Goal: Information Seeking & Learning: Learn about a topic

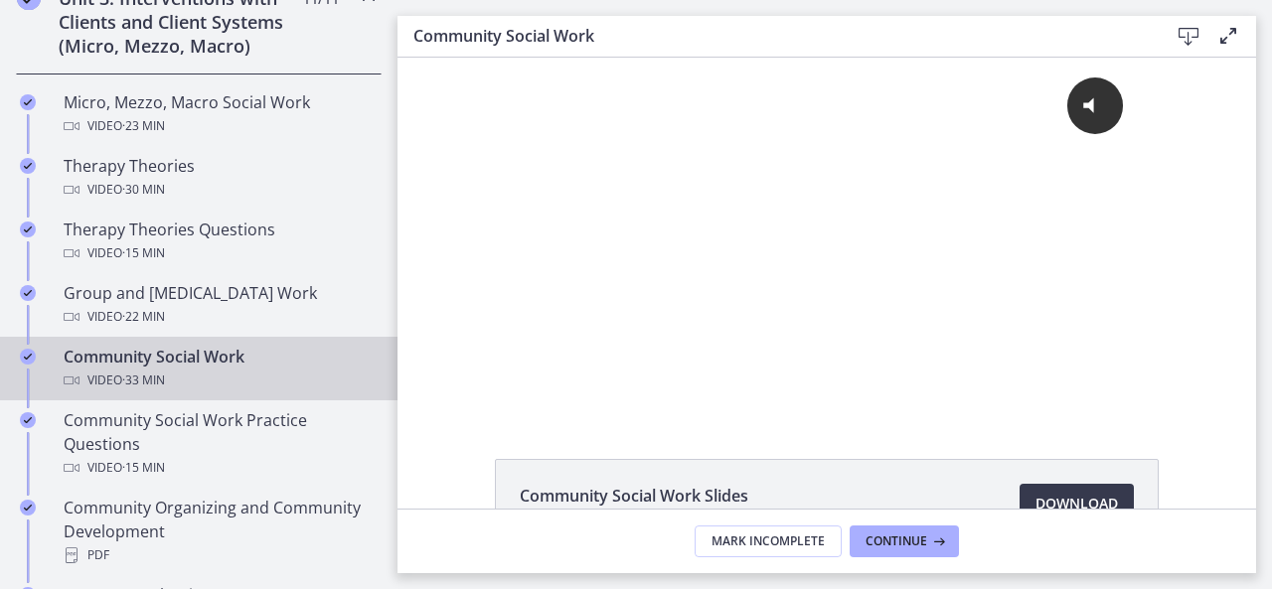
scroll to position [807, 0]
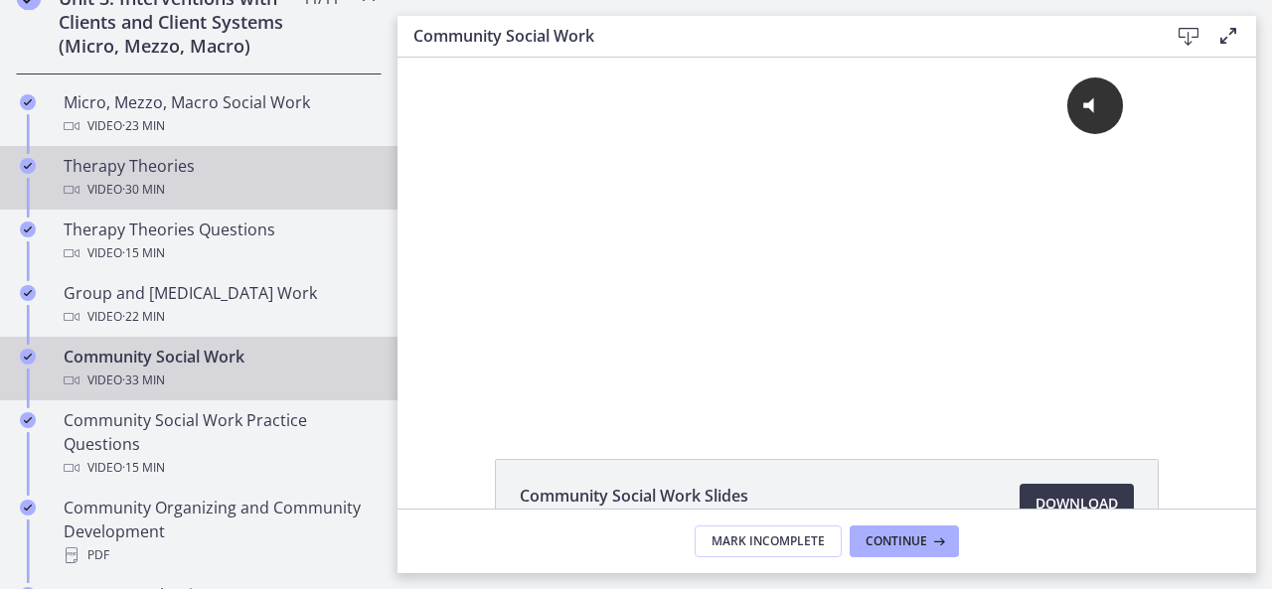
click at [221, 158] on div "Therapy Theories Video · 30 min" at bounding box center [219, 178] width 310 height 48
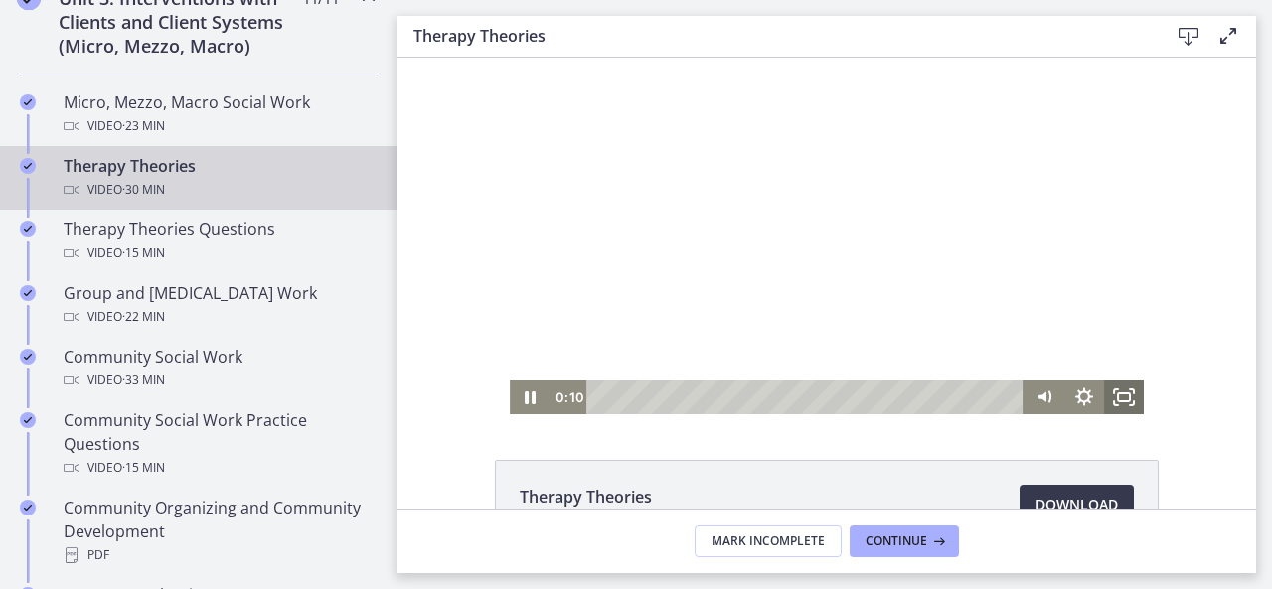
drag, startPoint x: 1127, startPoint y: 394, endPoint x: 1524, endPoint y: 538, distance: 421.9
click at [1130, 394] on icon "Fullscreen" at bounding box center [1132, 392] width 4 height 4
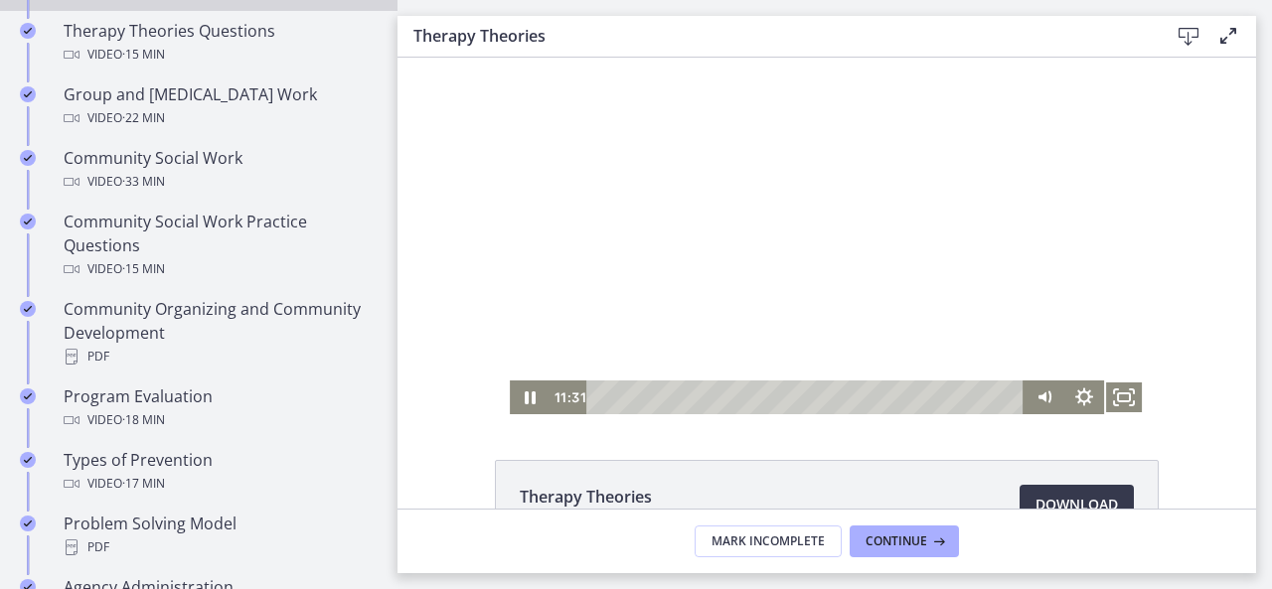
scroll to position [928, 0]
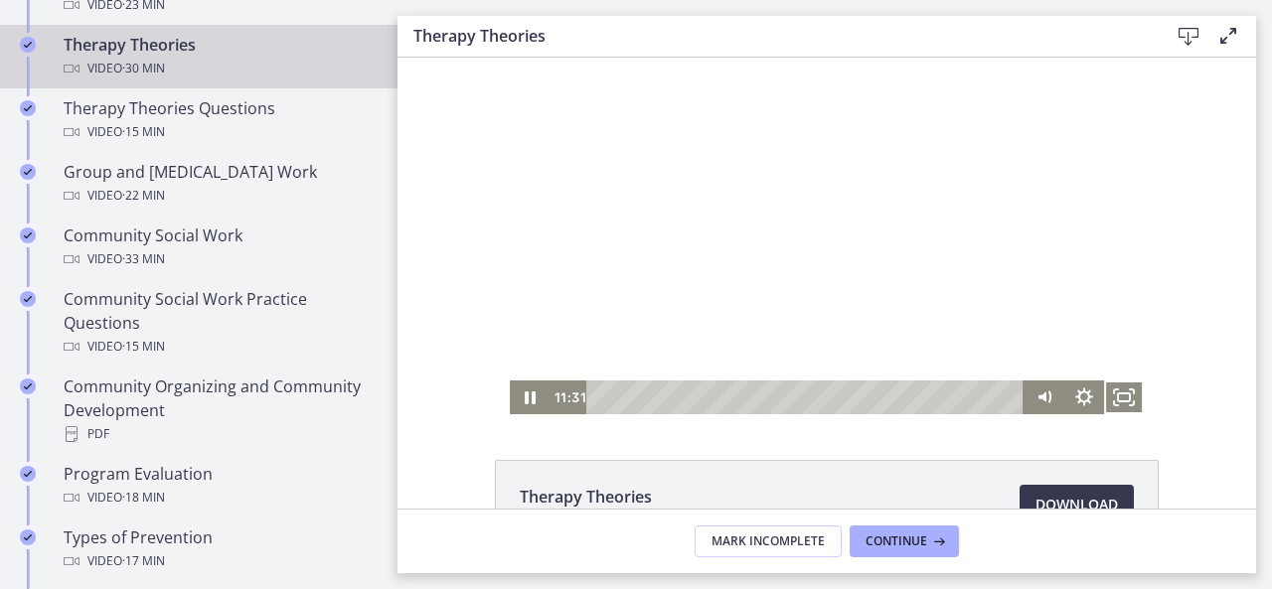
drag, startPoint x: 391, startPoint y: 287, endPoint x: 22, endPoint y: 218, distance: 375.2
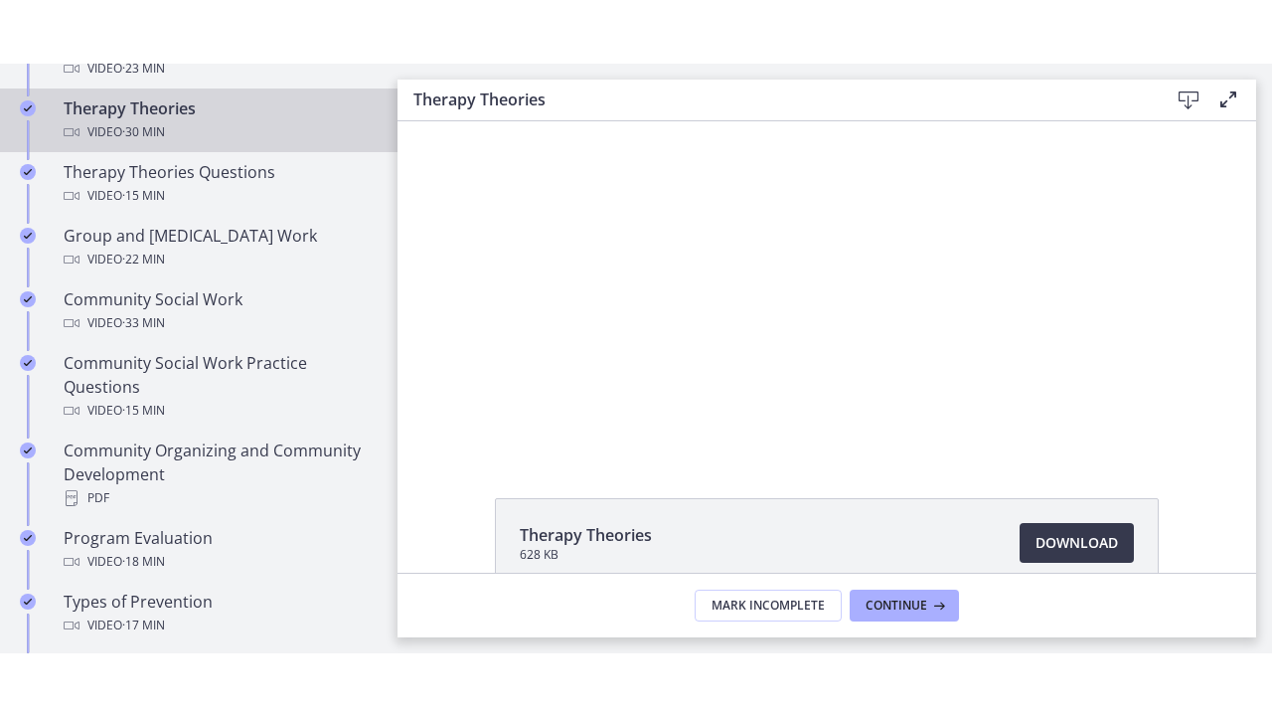
scroll to position [19, 0]
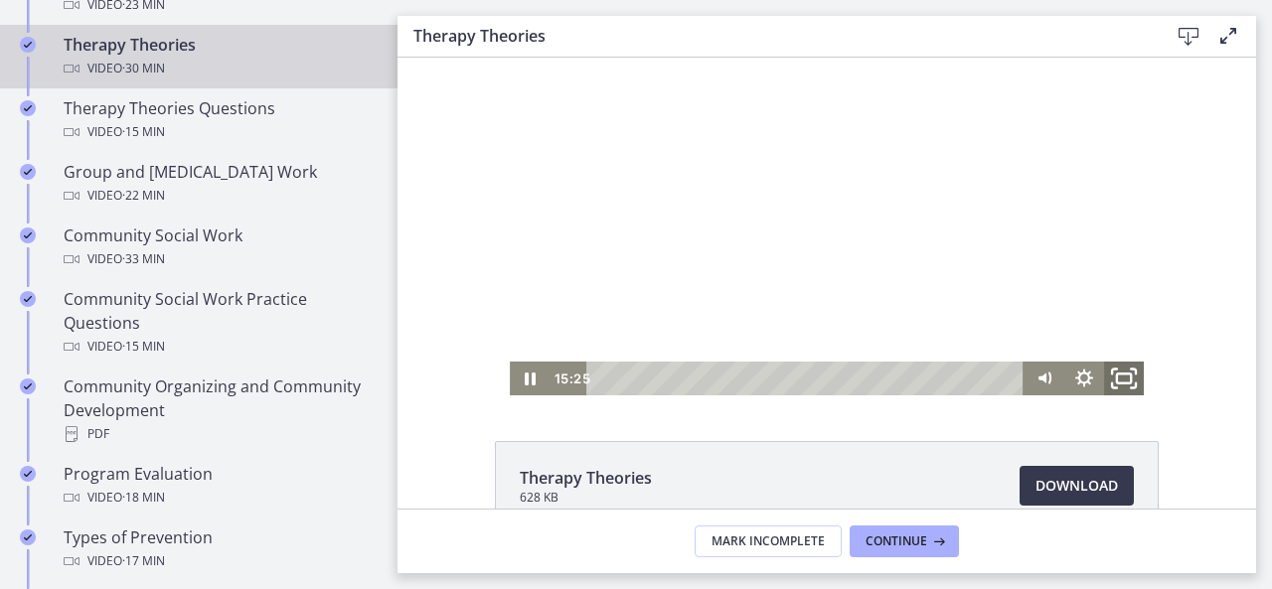
click at [1121, 379] on icon "Fullscreen" at bounding box center [1124, 379] width 48 height 41
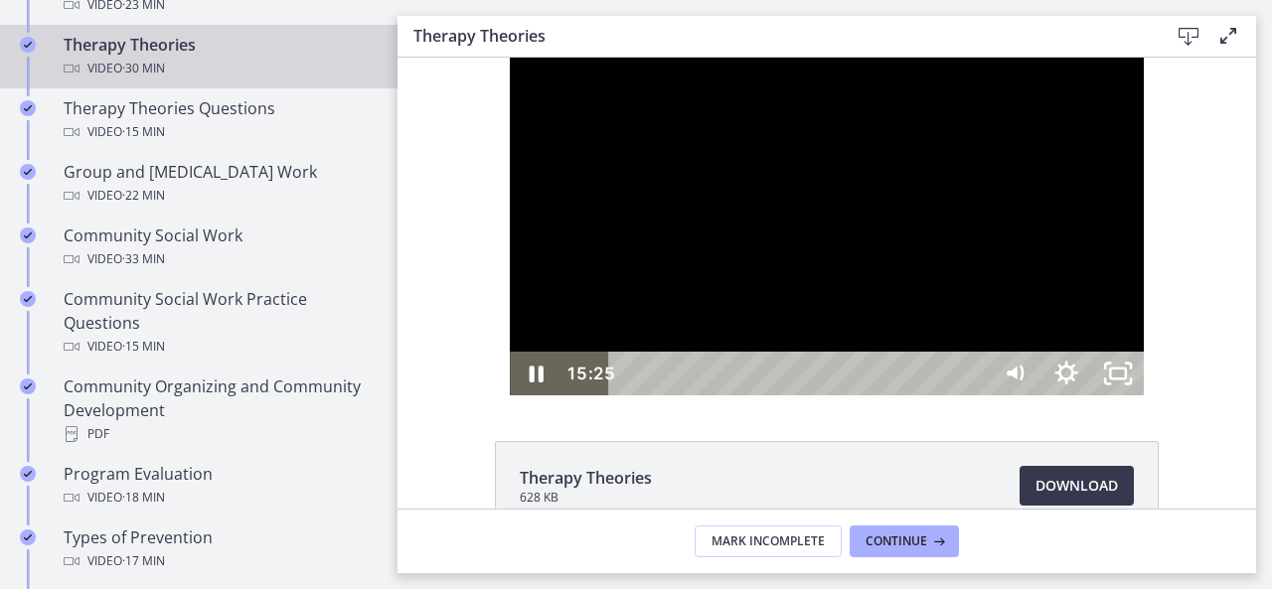
scroll to position [0, 0]
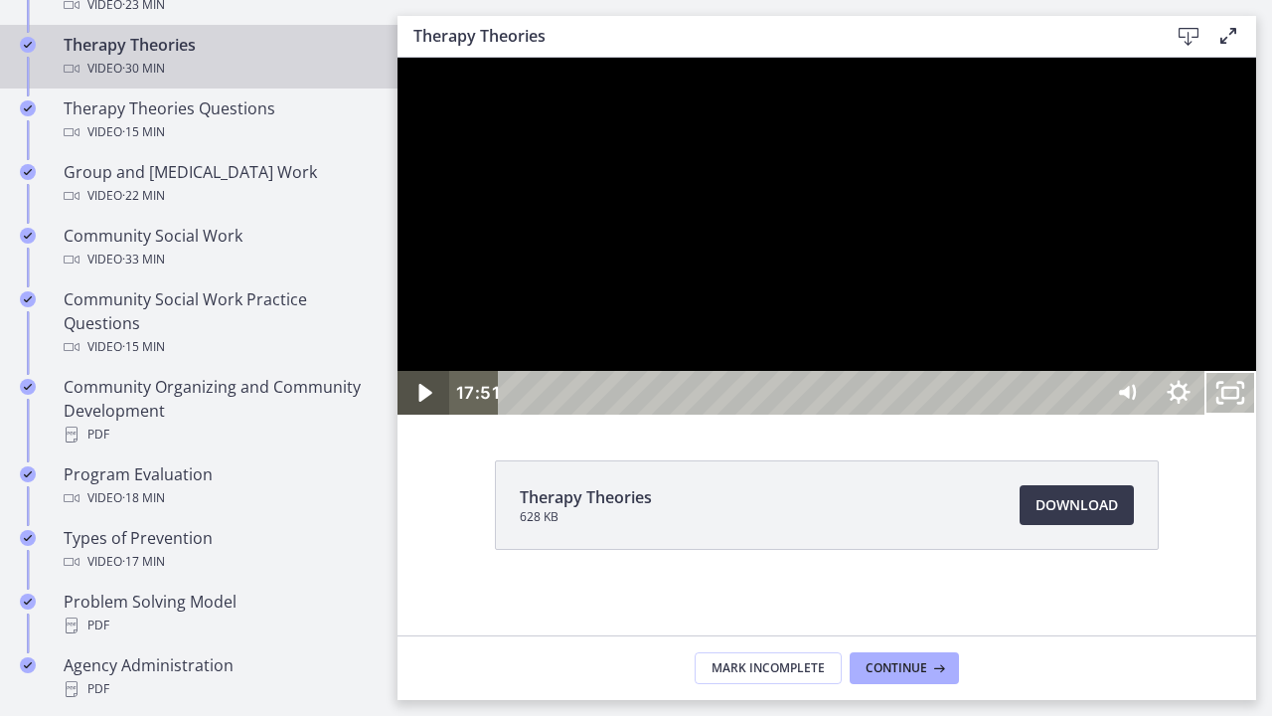
click at [424, 414] on icon "Play Video" at bounding box center [426, 393] width 52 height 44
click at [425, 414] on icon "Play Video" at bounding box center [426, 393] width 52 height 44
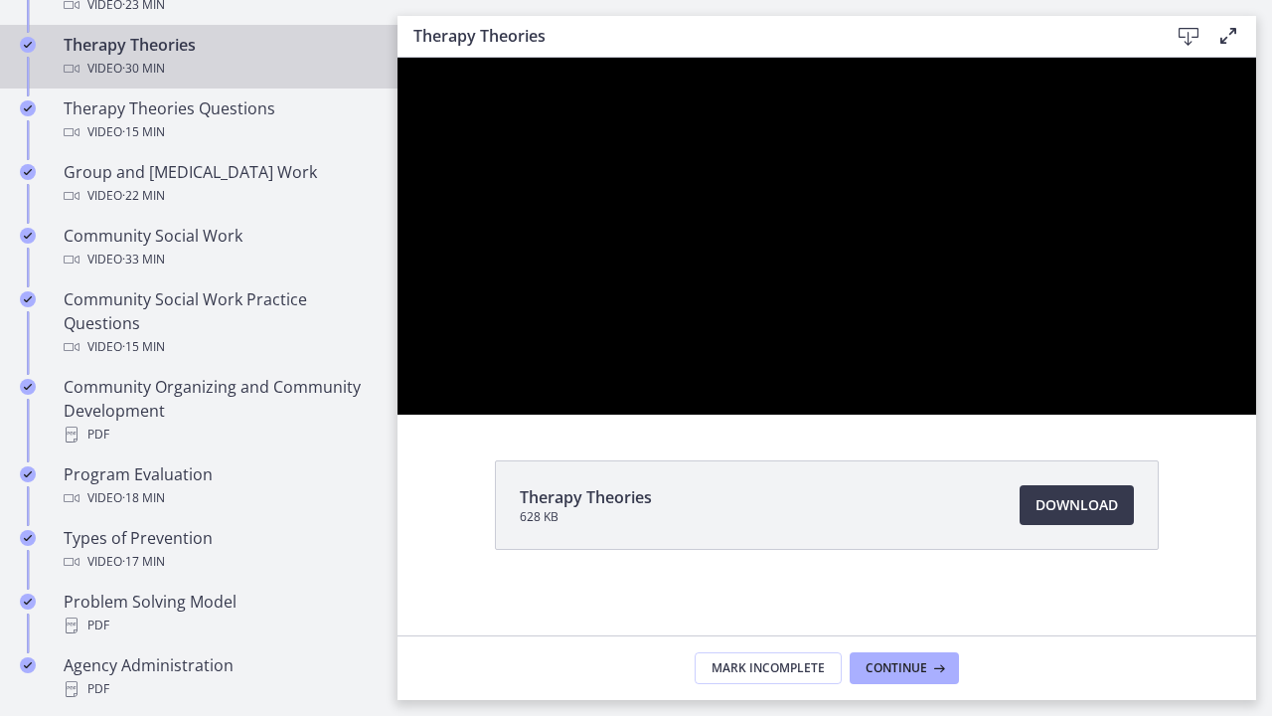
click at [398, 371] on button "Pause" at bounding box center [424, 393] width 52 height 44
click at [398, 371] on button "Play Video" at bounding box center [424, 393] width 52 height 44
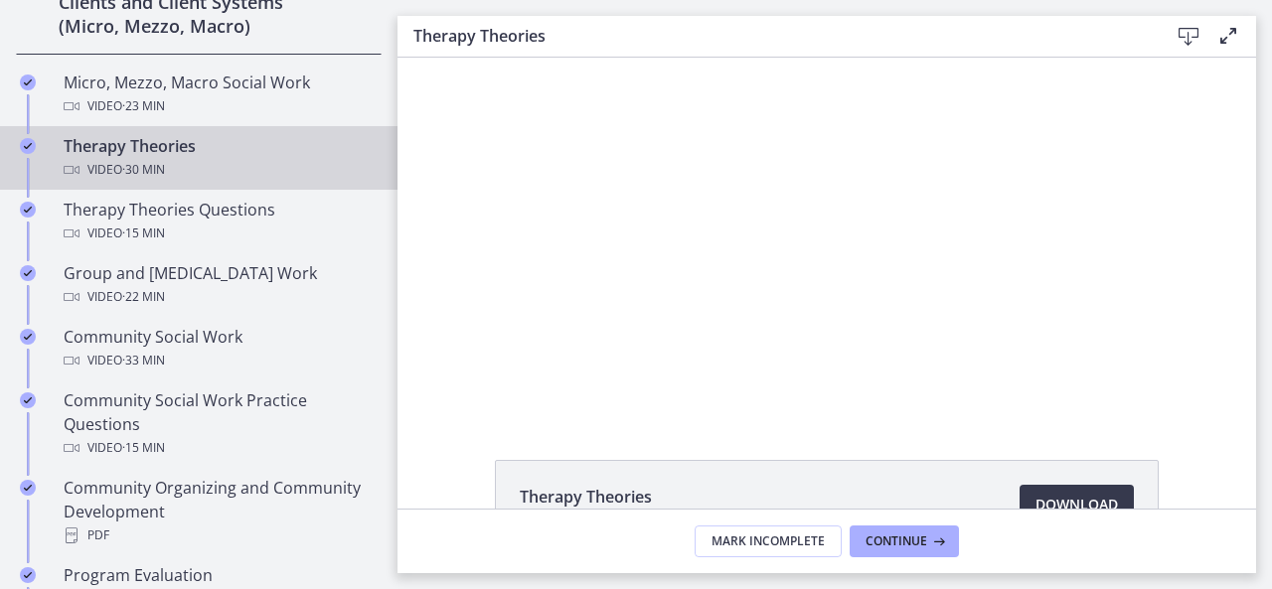
scroll to position [828, 0]
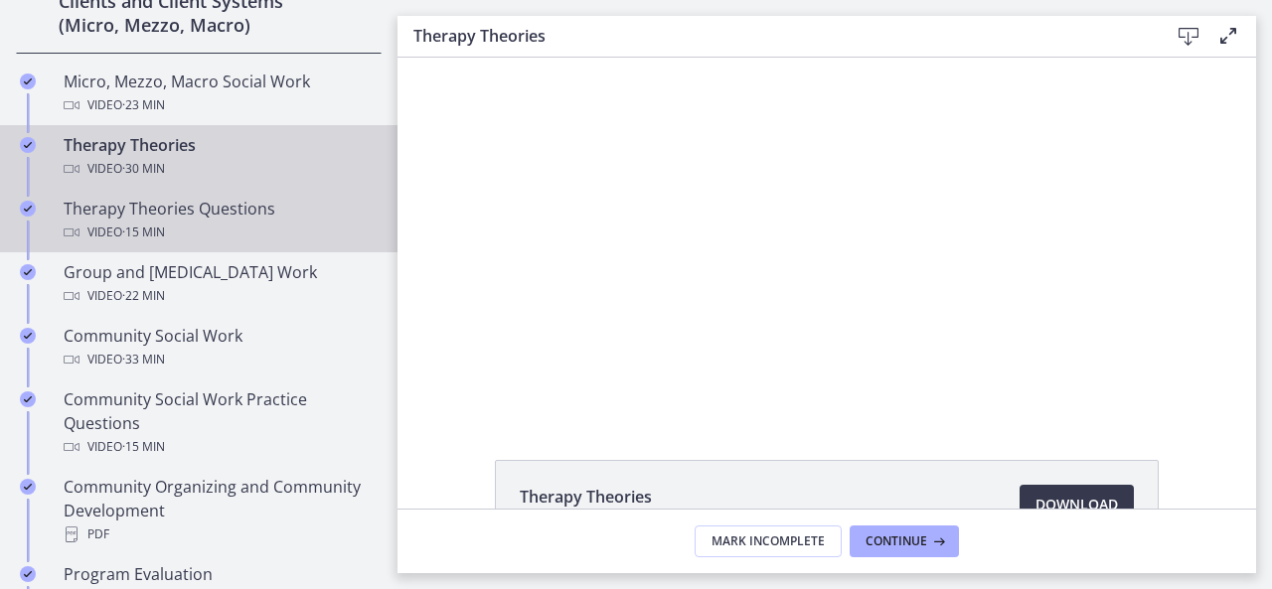
click at [235, 204] on div "Therapy Theories Questions Video · 15 min" at bounding box center [219, 221] width 310 height 48
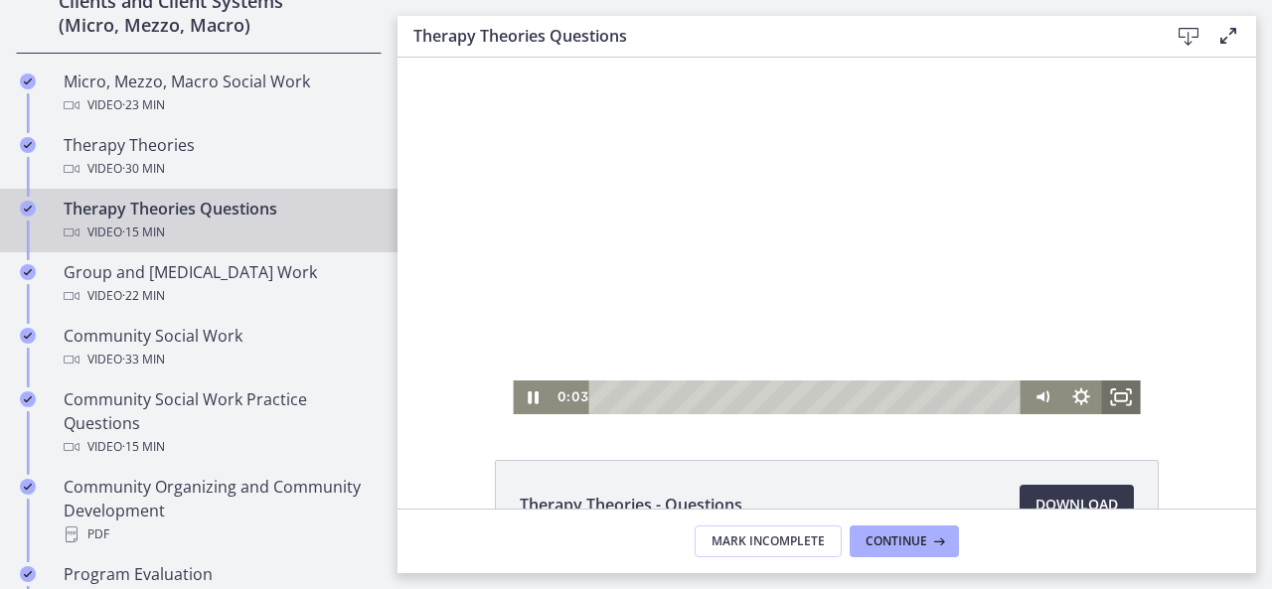
drag, startPoint x: 1119, startPoint y: 401, endPoint x: 1511, endPoint y: 539, distance: 415.2
click at [1118, 399] on icon "Fullscreen" at bounding box center [1120, 398] width 39 height 34
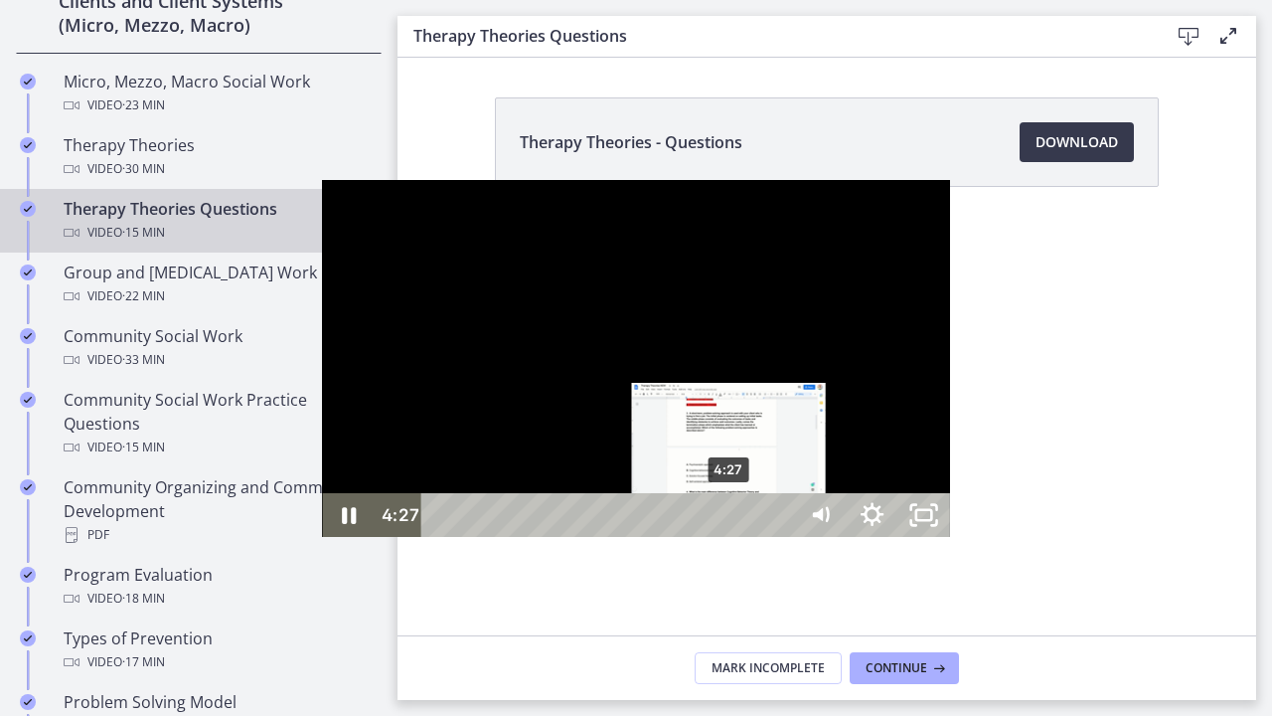
click at [440, 537] on div "4:27" at bounding box center [611, 515] width 342 height 44
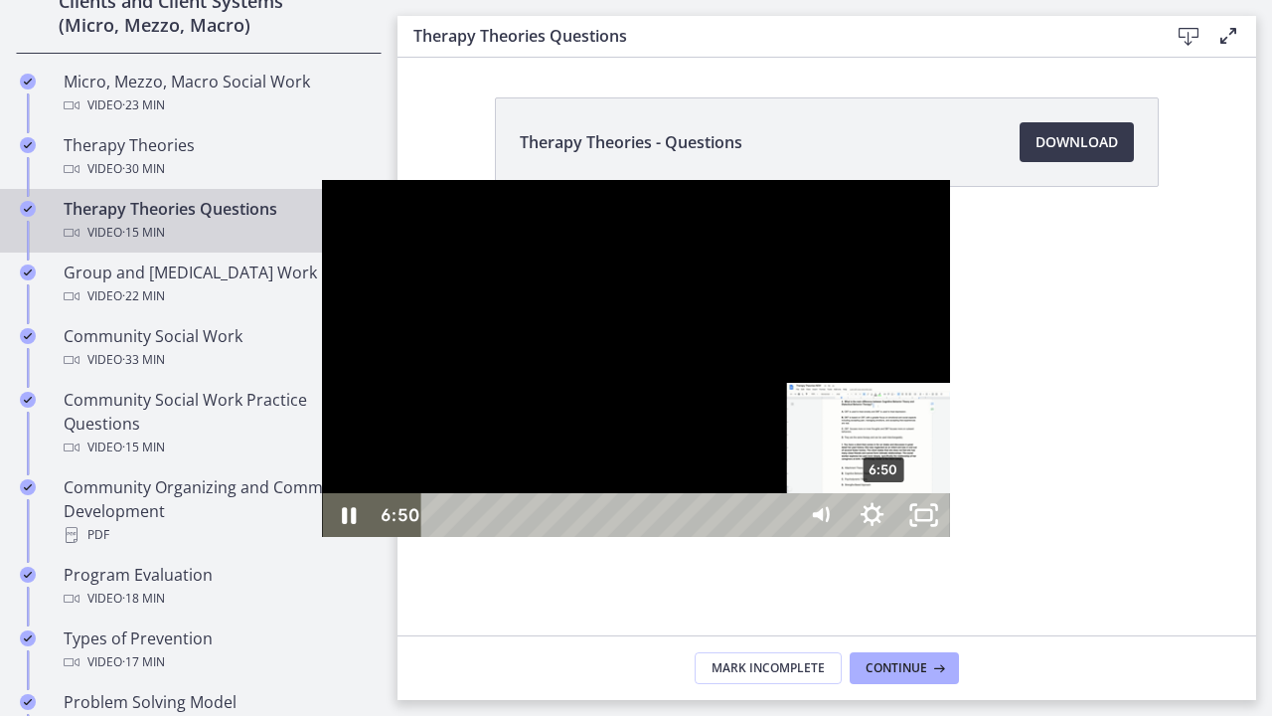
click at [565, 537] on div "6:50" at bounding box center [611, 515] width 342 height 44
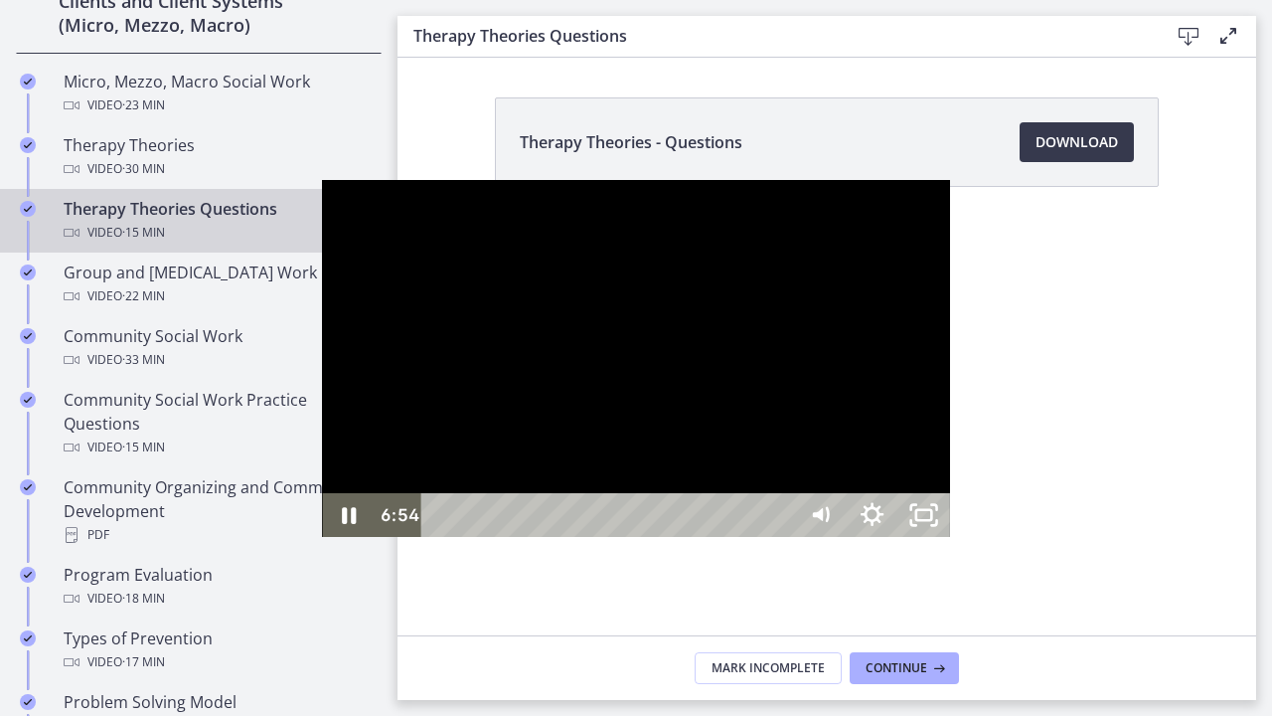
click at [447, 485] on div at bounding box center [635, 358] width 627 height 357
click at [343, 526] on icon "Play Video" at bounding box center [351, 515] width 16 height 22
click at [322, 536] on icon "Pause" at bounding box center [348, 514] width 52 height 44
click at [343, 526] on icon "Play Video" at bounding box center [351, 515] width 16 height 22
click at [672, 537] on div "8:29" at bounding box center [611, 515] width 342 height 44
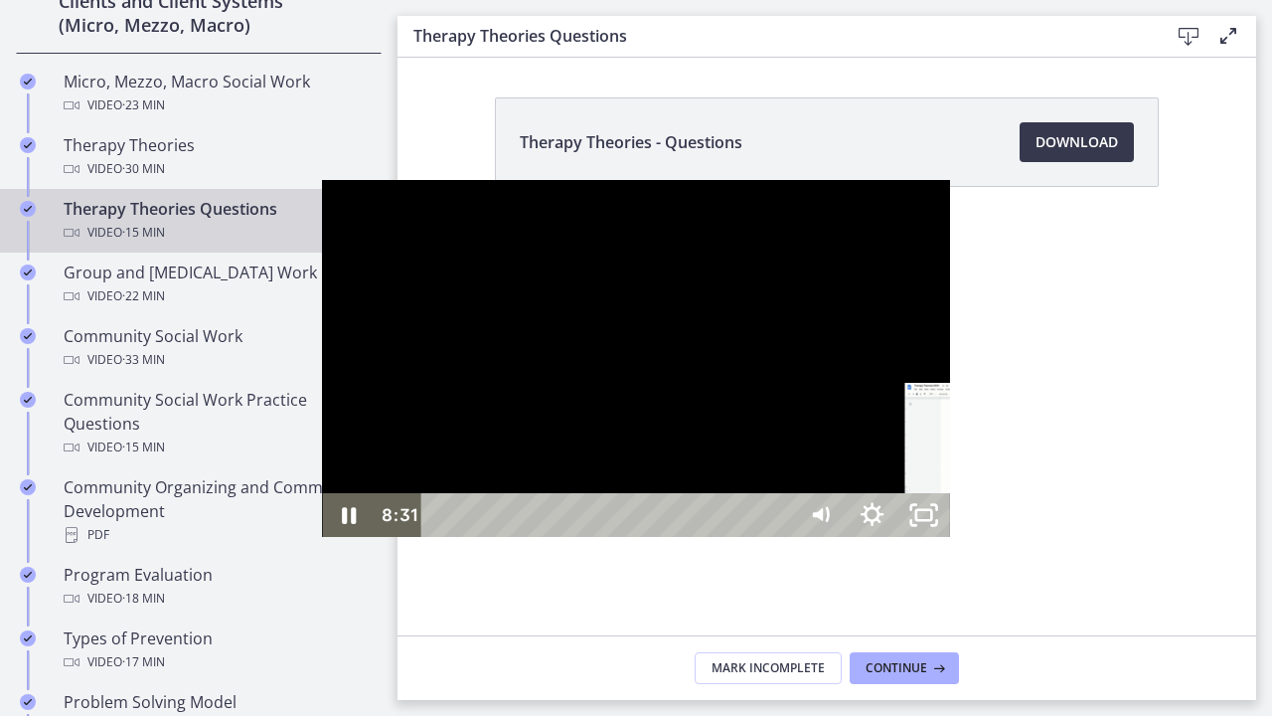
click at [684, 537] on div "8:40" at bounding box center [611, 515] width 342 height 44
click at [698, 537] on div "8:53" at bounding box center [611, 515] width 342 height 44
click at [664, 527] on div at bounding box center [635, 358] width 627 height 357
click at [320, 541] on icon "Play Video" at bounding box center [351, 514] width 62 height 53
click at [782, 537] on div "11:01" at bounding box center [611, 515] width 342 height 44
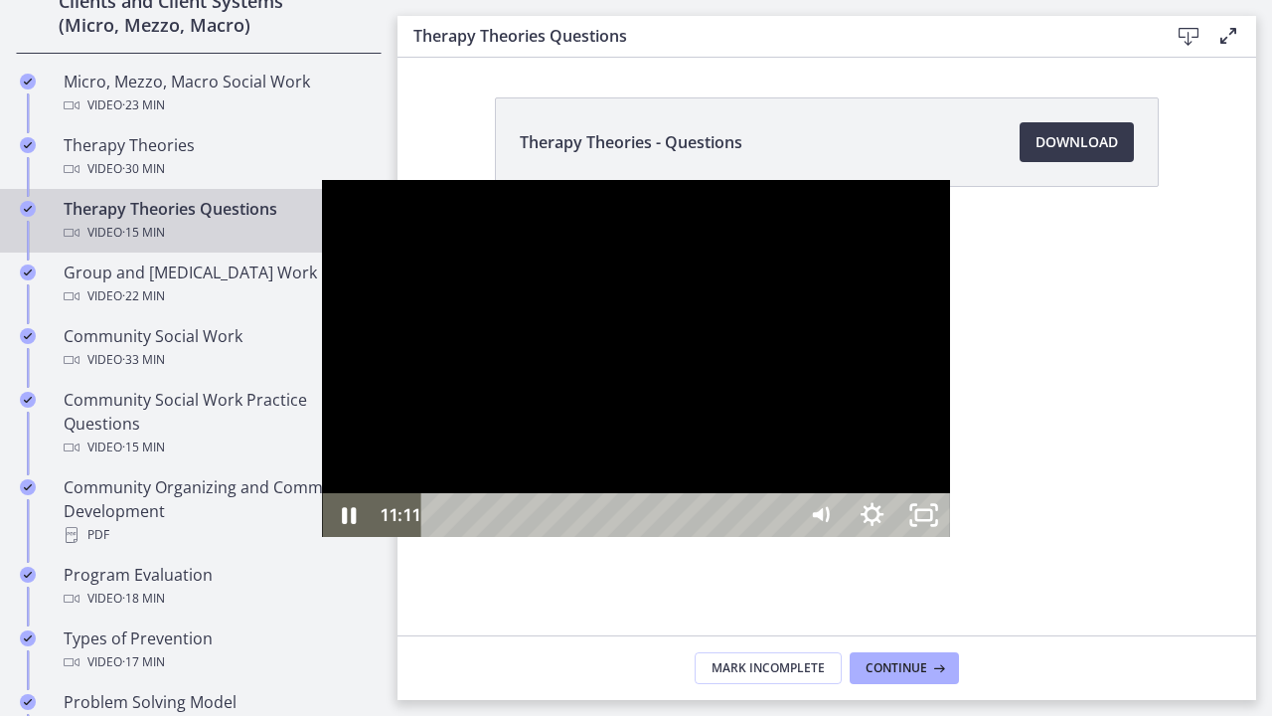
click at [782, 537] on div "11:11" at bounding box center [611, 515] width 342 height 44
click at [782, 537] on div "11:23" at bounding box center [611, 515] width 342 height 44
click at [322, 358] on div at bounding box center [635, 358] width 627 height 357
click at [324, 536] on icon "Play Video" at bounding box center [350, 514] width 52 height 44
click at [782, 537] on div "12:50" at bounding box center [611, 515] width 342 height 44
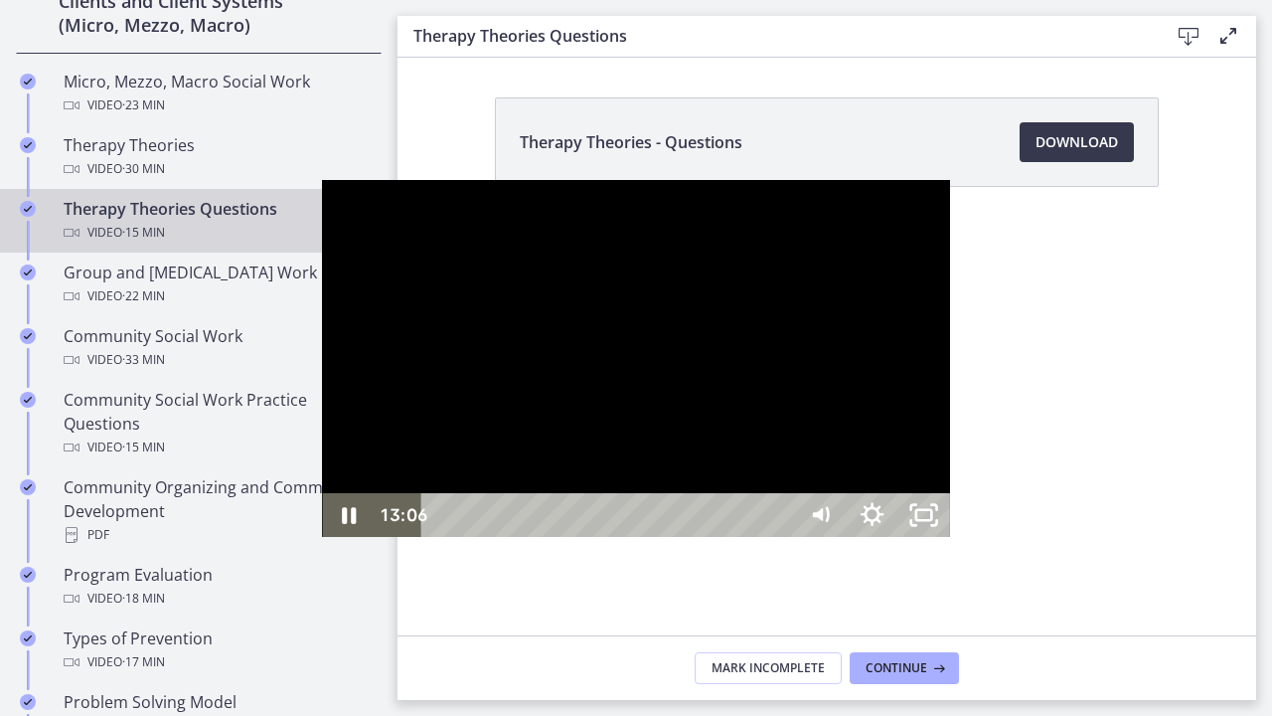
click at [782, 537] on div "13:06" at bounding box center [611, 515] width 342 height 44
click at [782, 537] on div "13:19" at bounding box center [611, 515] width 342 height 44
click at [772, 367] on div at bounding box center [635, 358] width 627 height 357
click at [320, 541] on icon "Play Video" at bounding box center [351, 514] width 62 height 53
click at [782, 537] on div "14:40" at bounding box center [611, 515] width 342 height 44
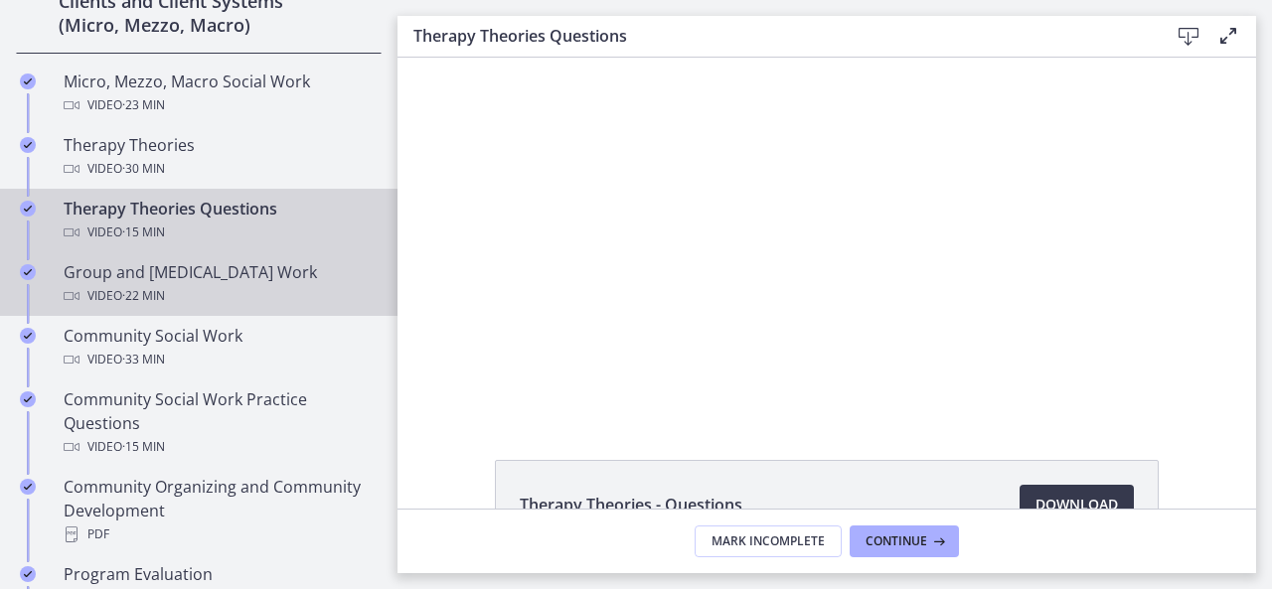
click at [237, 284] on div "Video · 22 min" at bounding box center [219, 296] width 310 height 24
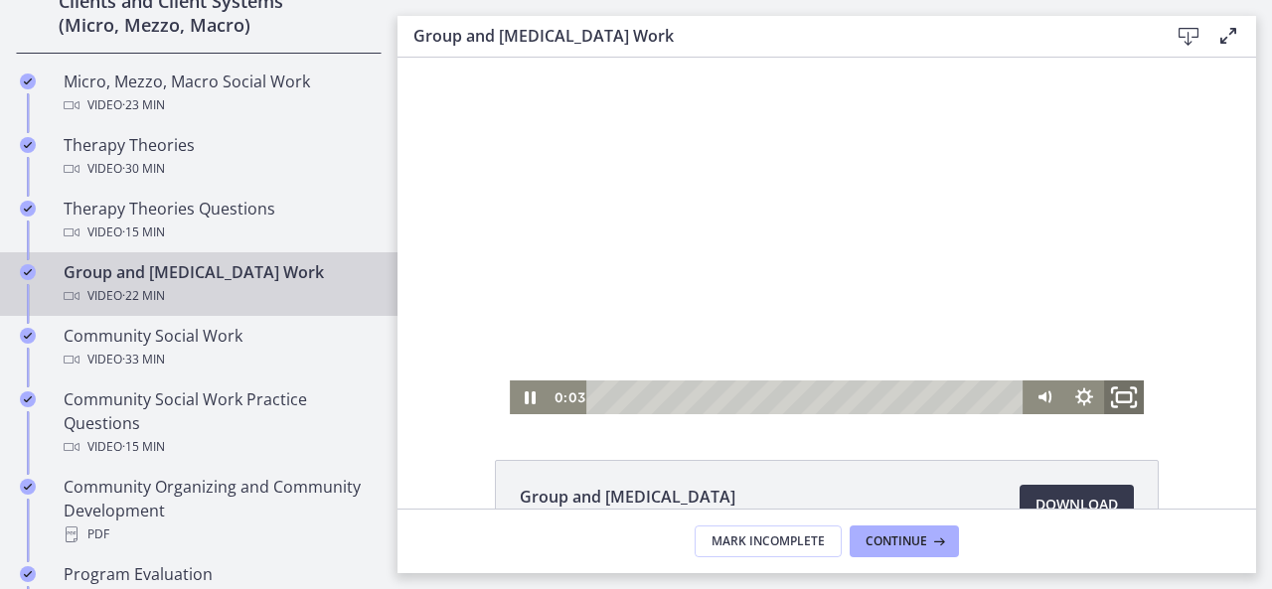
click at [1115, 399] on icon "Fullscreen" at bounding box center [1124, 398] width 48 height 41
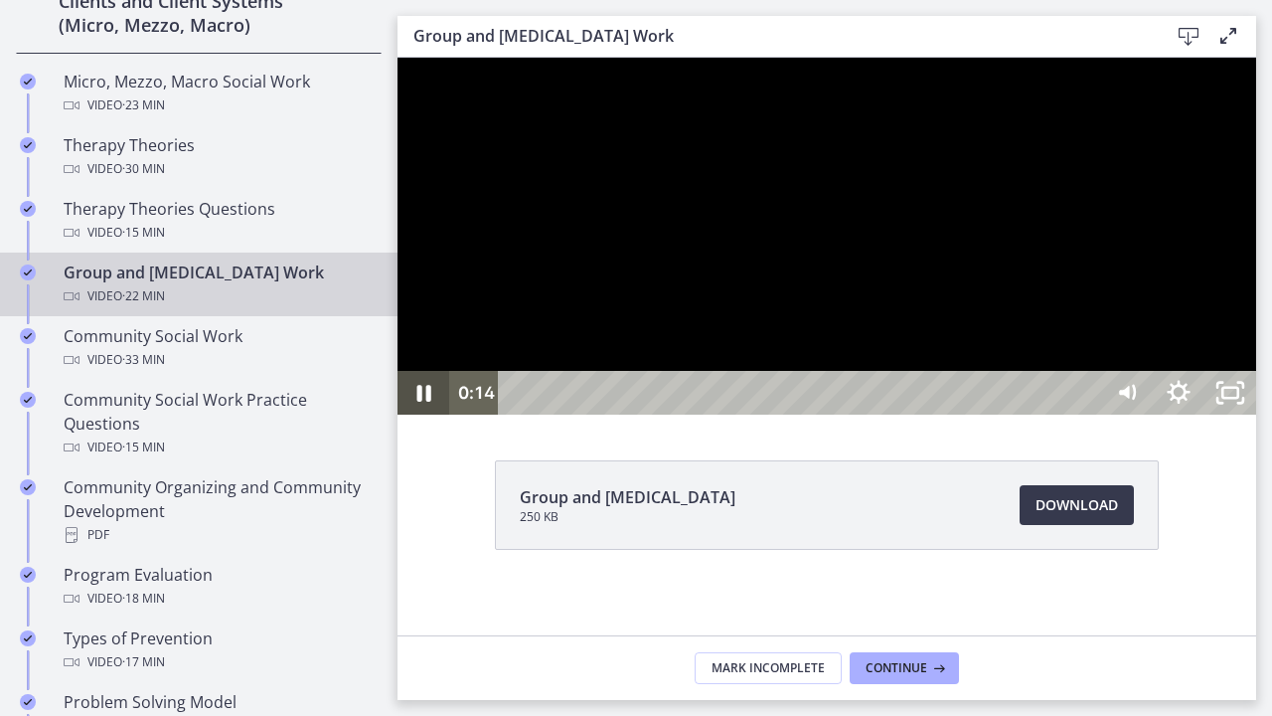
click at [416, 414] on icon "Pause" at bounding box center [424, 393] width 52 height 44
